Goal: Information Seeking & Learning: Learn about a topic

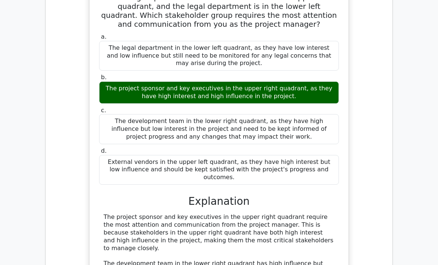
scroll to position [4536, 0]
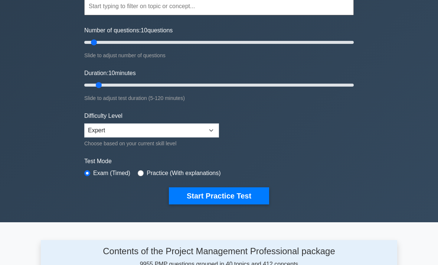
scroll to position [84, 0]
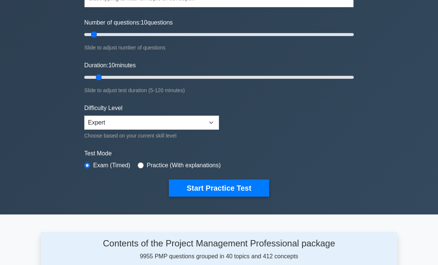
click at [242, 184] on button "Start Practice Test" at bounding box center [219, 187] width 100 height 17
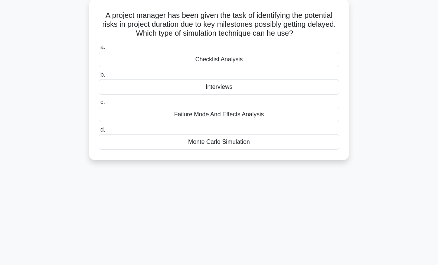
scroll to position [46, 0]
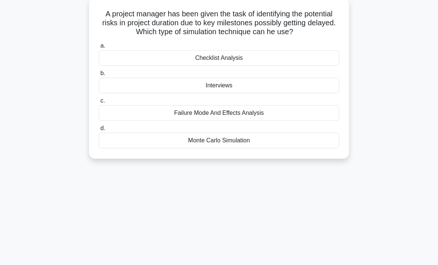
click at [4, 183] on main "9:24 Stop PMP Advanced 1/10 A project manager has been given the task of identi…" at bounding box center [219, 166] width 438 height 377
click at [168, 148] on div "Monte Carlo Simulation" at bounding box center [219, 141] width 241 height 16
click at [99, 131] on input "d. Monte Carlo Simulation" at bounding box center [99, 128] width 0 height 5
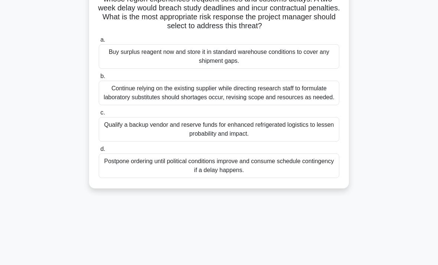
scroll to position [79, 0]
click at [120, 61] on div "Buy surplus reagent now and store it in standard warehouse conditions to cover …" at bounding box center [219, 56] width 241 height 25
click at [99, 42] on input "a. Buy surplus reagent now and store it in standard warehouse conditions to cov…" at bounding box center [99, 39] width 0 height 5
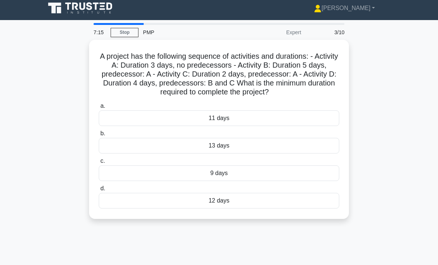
scroll to position [4, 0]
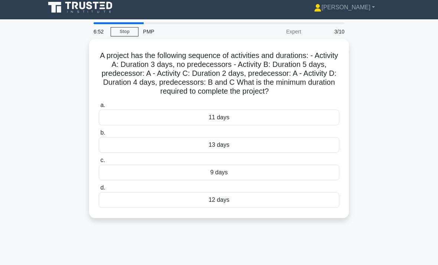
click at [130, 206] on div "12 days" at bounding box center [219, 200] width 241 height 16
click at [99, 190] on input "d. 12 days" at bounding box center [99, 187] width 0 height 5
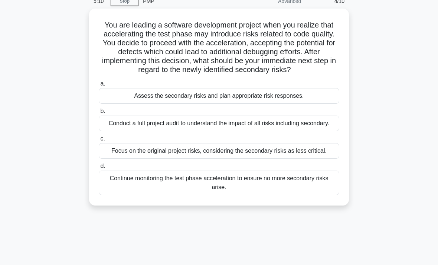
scroll to position [35, 0]
click at [124, 104] on div "Assess the secondary risks and plan appropriate risk responses." at bounding box center [219, 96] width 241 height 16
click at [99, 86] on input "a. Assess the secondary risks and plan appropriate risk responses." at bounding box center [99, 84] width 0 height 5
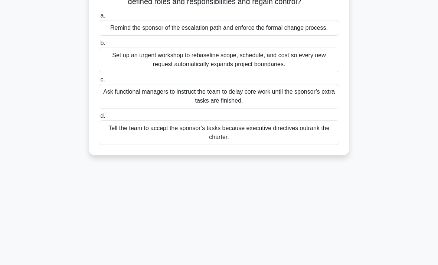
scroll to position [104, 0]
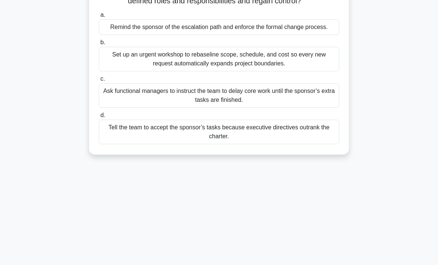
click at [124, 35] on div "Remind the sponsor of the escalation path and enforce the formal change process." at bounding box center [219, 27] width 241 height 16
click at [99, 17] on input "a. Remind the sponsor of the escalation path and enforce the formal change proc…" at bounding box center [99, 15] width 0 height 5
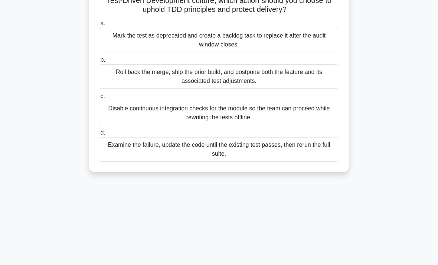
scroll to position [104, 0]
click at [130, 154] on div "Examine the failure, update the code until the existing test passes, then rerun…" at bounding box center [219, 149] width 241 height 25
click at [99, 135] on input "d. Examine the failure, update the code until the existing test passes, then re…" at bounding box center [99, 132] width 0 height 5
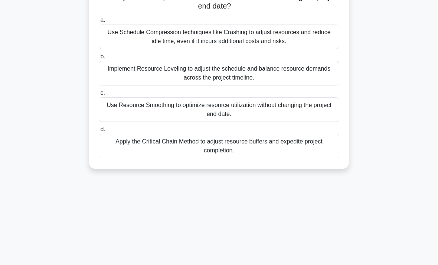
scroll to position [108, 0]
click at [127, 116] on div "Use Resource Smoothing to optimize resource utilization without changing the pr…" at bounding box center [219, 109] width 241 height 25
click at [99, 95] on input "c. Use Resource Smoothing to optimize resource utilization without changing the…" at bounding box center [99, 92] width 0 height 5
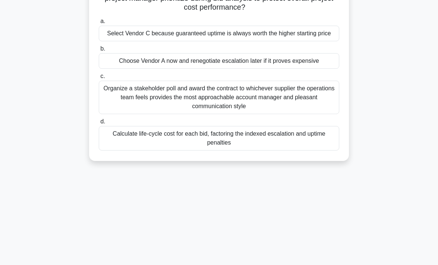
scroll to position [98, 0]
click at [127, 68] on div "Choose Vendor A now and renegotiate escalation later if it proves expensive" at bounding box center [219, 61] width 241 height 16
click at [99, 51] on input "b. Choose Vendor A now and renegotiate escalation later if it proves expensive" at bounding box center [99, 48] width 0 height 5
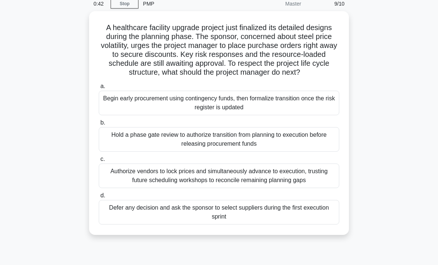
scroll to position [33, 0]
click at [128, 185] on div "Authorize vendors to lock prices and simultaneously advance to execution, trust…" at bounding box center [219, 175] width 241 height 25
click at [99, 161] on input "c. Authorize vendors to lock prices and simultaneously advance to execution, tr…" at bounding box center [99, 158] width 0 height 5
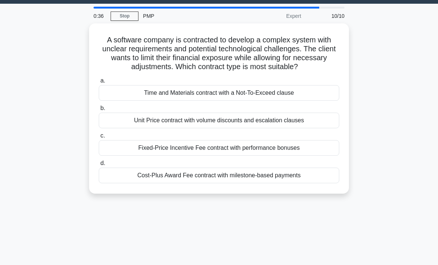
scroll to position [0, 0]
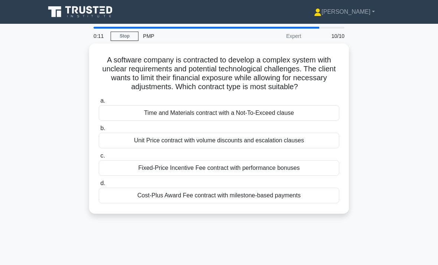
click at [130, 203] on div "Cost-Plus Award Fee contract with milestone-based payments" at bounding box center [219, 195] width 241 height 16
click at [99, 186] on input "d. Cost-Plus Award Fee contract with milestone-based payments" at bounding box center [99, 183] width 0 height 5
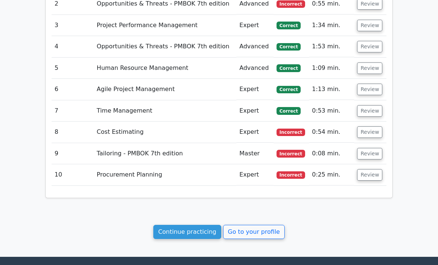
scroll to position [902, 0]
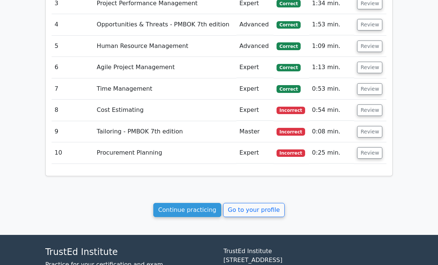
click at [365, 147] on button "Review" at bounding box center [369, 153] width 25 height 12
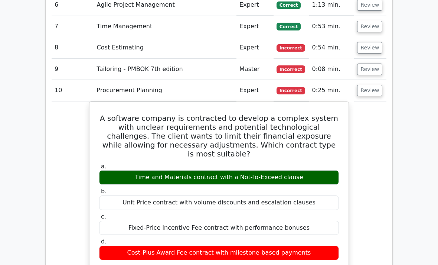
scroll to position [960, 0]
